Goal: Task Accomplishment & Management: Use online tool/utility

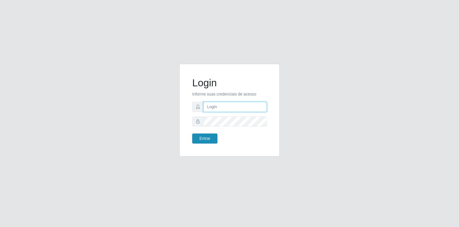
type input "[EMAIL_ADDRESS][DOMAIN_NAME]"
click at [207, 138] on button "Entrar" at bounding box center [204, 138] width 25 height 10
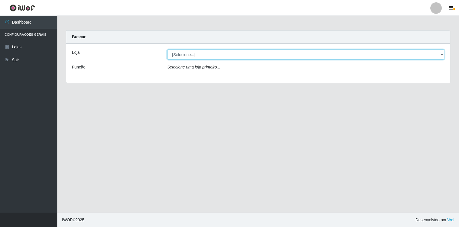
click at [256, 57] on select "[Selecione...] Atacado Vem - Loja 30 Laranjeiras Velha" at bounding box center [305, 54] width 277 height 10
select select "495"
click at [167, 49] on select "[Selecione...] Atacado Vem - Loja 30 Laranjeiras Velha" at bounding box center [305, 54] width 277 height 10
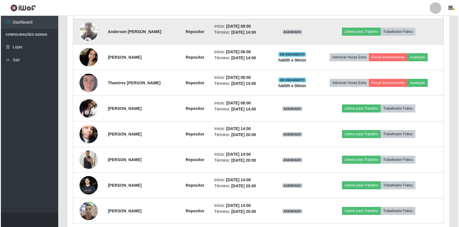
scroll to position [230, 0]
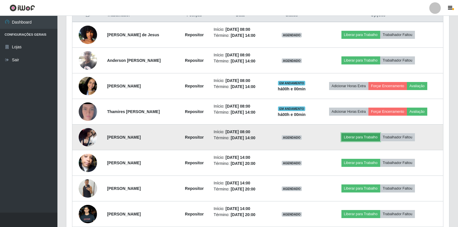
click at [360, 136] on button "Liberar para Trabalho" at bounding box center [360, 137] width 39 height 8
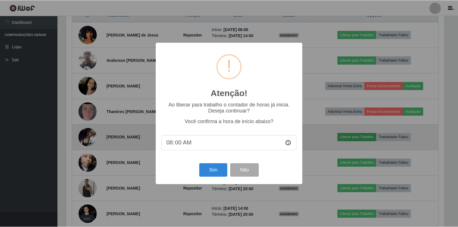
scroll to position [119, 379]
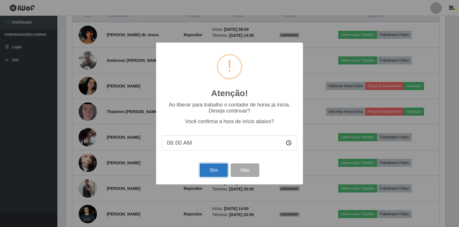
click at [209, 170] on button "Sim" at bounding box center [214, 169] width 28 height 13
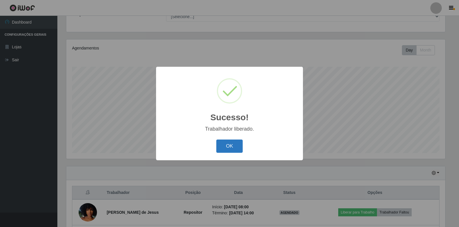
click at [231, 146] on button "OK" at bounding box center [229, 145] width 27 height 13
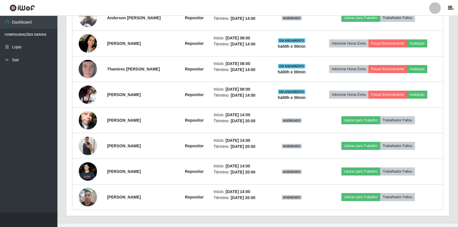
scroll to position [282, 0]
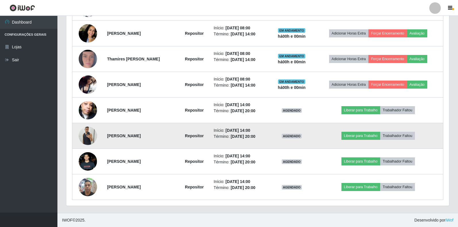
click at [83, 133] on img at bounding box center [88, 135] width 18 height 24
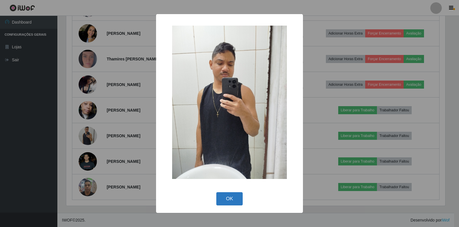
click at [233, 196] on button "OK" at bounding box center [229, 198] width 27 height 13
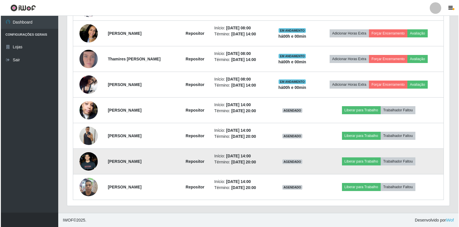
scroll to position [119, 383]
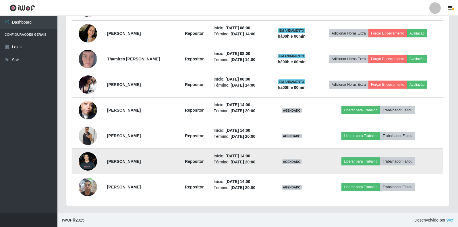
click at [83, 158] on img at bounding box center [88, 161] width 18 height 41
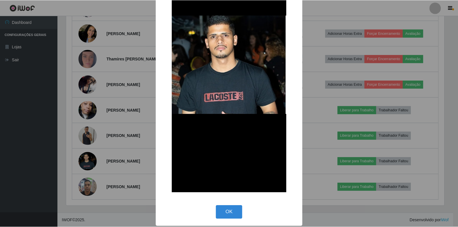
scroll to position [79, 0]
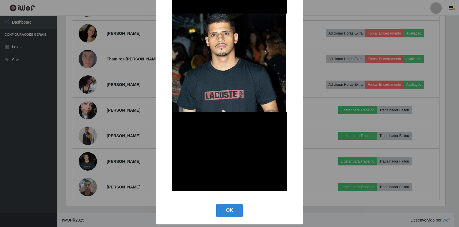
click at [233, 203] on div "OK Cancel" at bounding box center [230, 210] width 136 height 16
click at [230, 206] on button "OK" at bounding box center [229, 209] width 27 height 13
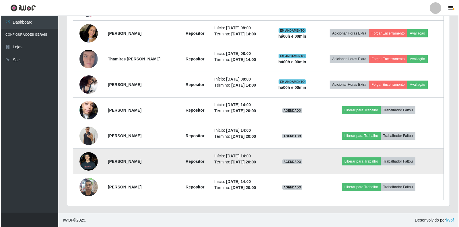
scroll to position [119, 383]
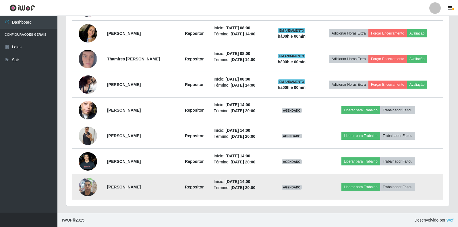
click at [92, 183] on img at bounding box center [88, 186] width 18 height 24
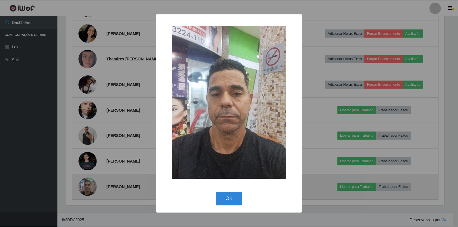
scroll to position [119, 379]
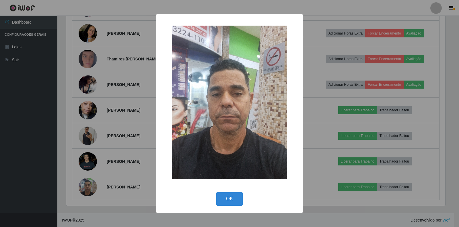
drag, startPoint x: 229, startPoint y: 202, endPoint x: 222, endPoint y: 197, distance: 8.7
click at [229, 201] on button "OK" at bounding box center [229, 198] width 27 height 13
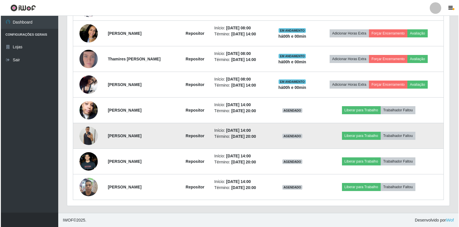
scroll to position [253, 0]
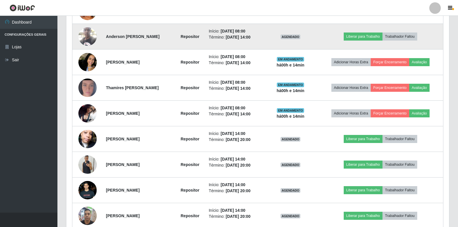
click at [85, 37] on img at bounding box center [87, 36] width 18 height 24
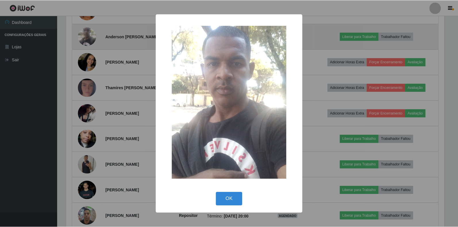
scroll to position [119, 379]
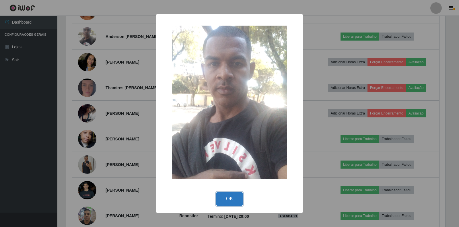
click at [232, 196] on button "OK" at bounding box center [229, 198] width 27 height 13
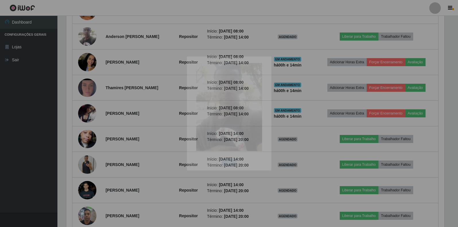
scroll to position [119, 383]
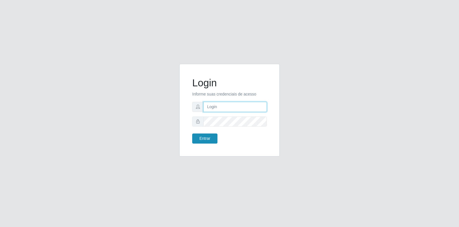
type input "[EMAIL_ADDRESS][DOMAIN_NAME]"
click at [204, 135] on button "Entrar" at bounding box center [204, 138] width 25 height 10
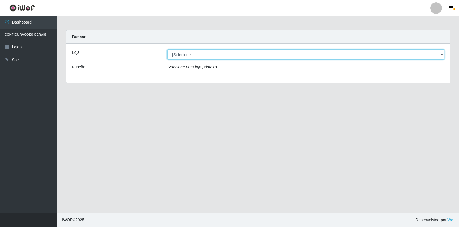
click at [210, 55] on select "[Selecione...] Atacado Vem - Loja 30 Laranjeiras Velha" at bounding box center [305, 54] width 277 height 10
select select "495"
click at [167, 49] on select "[Selecione...] Atacado Vem - Loja 30 Laranjeiras Velha" at bounding box center [305, 54] width 277 height 10
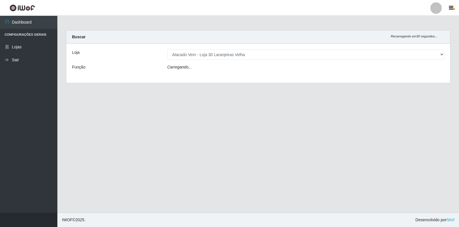
click at [202, 67] on div "Carregando..." at bounding box center [306, 68] width 286 height 8
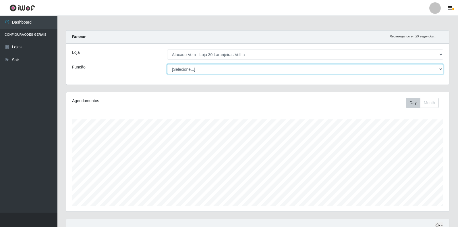
click at [202, 67] on select "[Selecione...] Repositor Repositor + Repositor ++" at bounding box center [305, 69] width 276 height 10
click at [167, 64] on select "[Selecione...] Repositor Repositor + Repositor ++" at bounding box center [305, 69] width 276 height 10
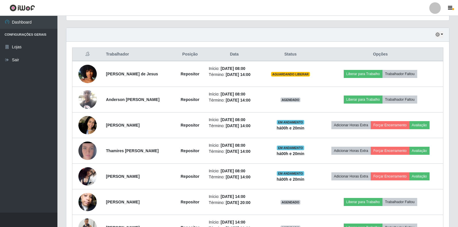
scroll to position [201, 0]
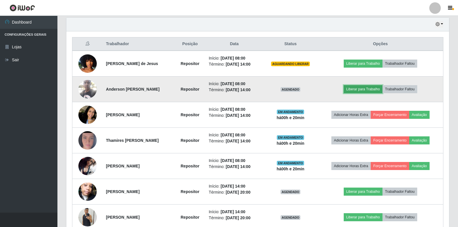
click at [368, 92] on button "Liberar para Trabalho" at bounding box center [363, 89] width 39 height 8
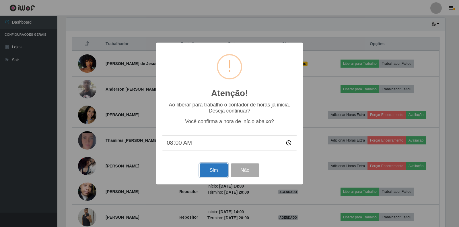
click at [212, 169] on button "Sim" at bounding box center [214, 169] width 28 height 13
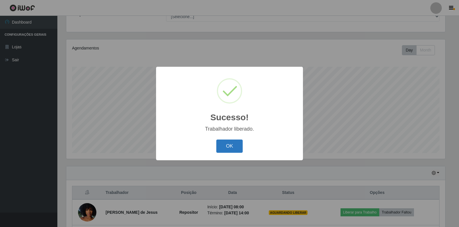
click at [231, 144] on button "OK" at bounding box center [229, 145] width 27 height 13
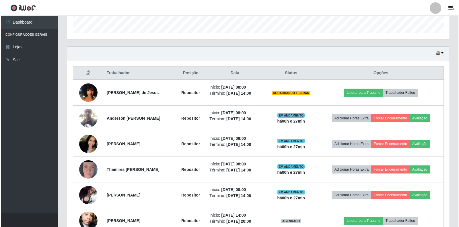
scroll to position [172, 0]
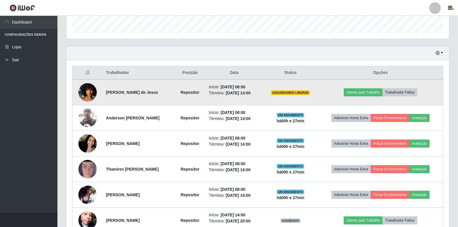
click at [87, 93] on img at bounding box center [87, 92] width 18 height 33
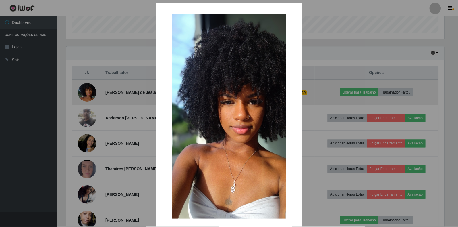
scroll to position [119, 379]
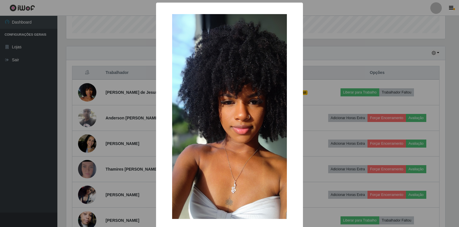
click at [104, 142] on div "× OK Cancel" at bounding box center [229, 113] width 459 height 227
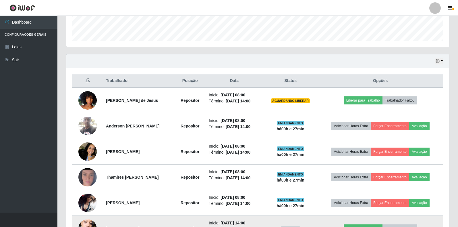
scroll to position [144, 0]
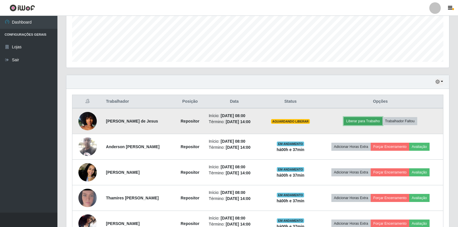
click at [363, 121] on button "Liberar para Trabalho" at bounding box center [363, 121] width 39 height 8
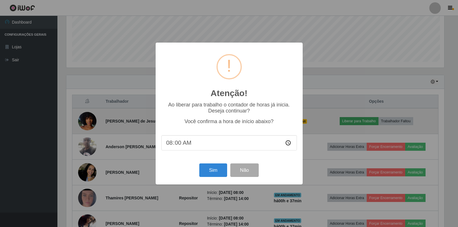
scroll to position [119, 379]
type input "08:37"
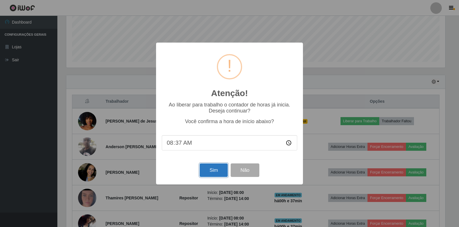
click at [219, 175] on button "Sim" at bounding box center [214, 169] width 28 height 13
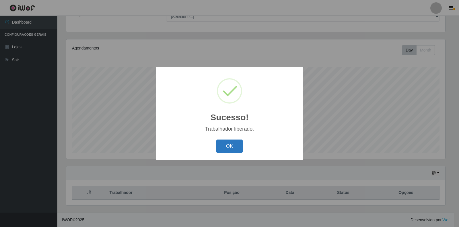
click at [228, 146] on button "OK" at bounding box center [229, 145] width 27 height 13
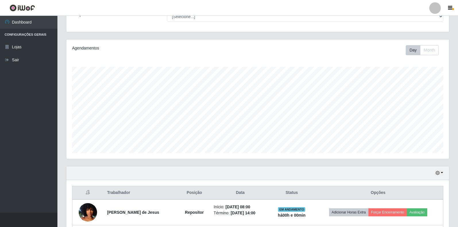
scroll to position [119, 383]
